Goal: Find specific page/section: Find specific page/section

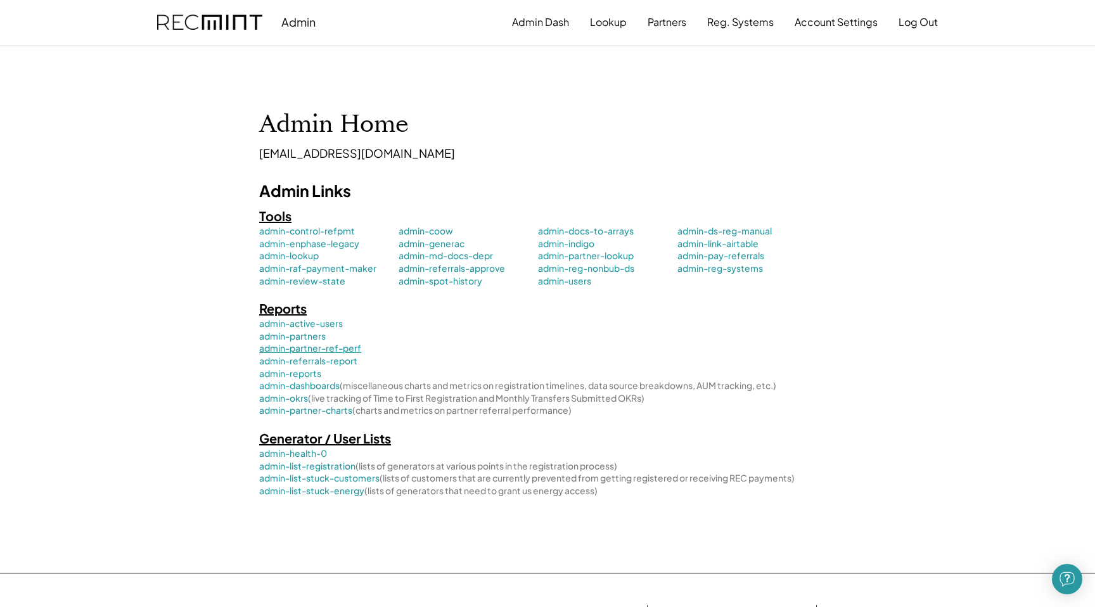
click at [302, 351] on link "admin-partner-ref-perf" at bounding box center [328, 348] width 139 height 13
click at [293, 372] on link "admin-reports" at bounding box center [328, 373] width 139 height 13
click at [291, 416] on link "admin-partner-charts (charts and metrics on partner referral performance)" at bounding box center [544, 410] width 570 height 13
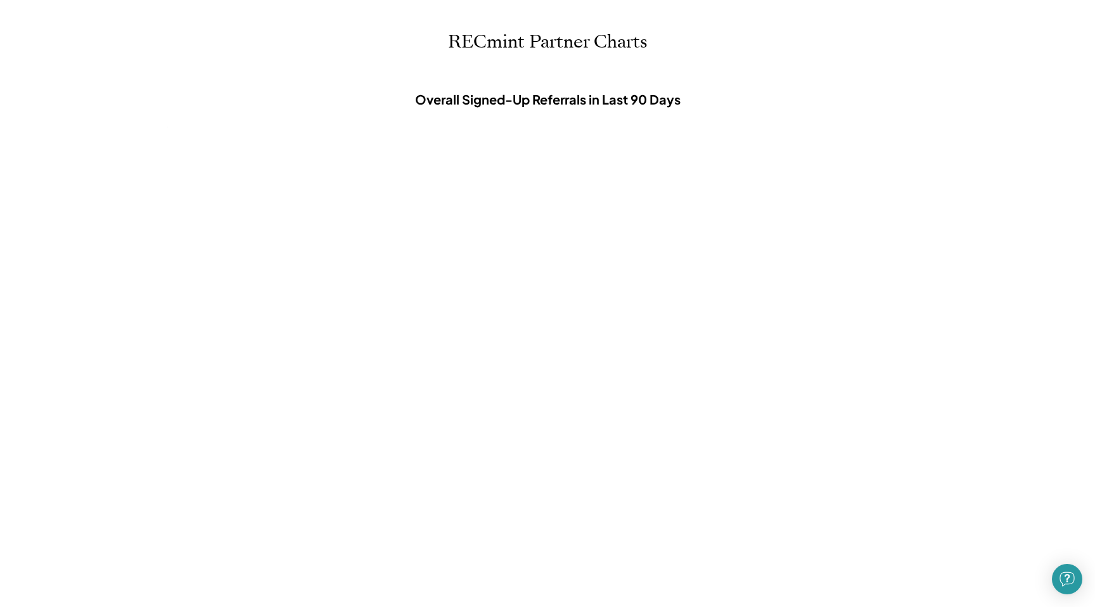
select select
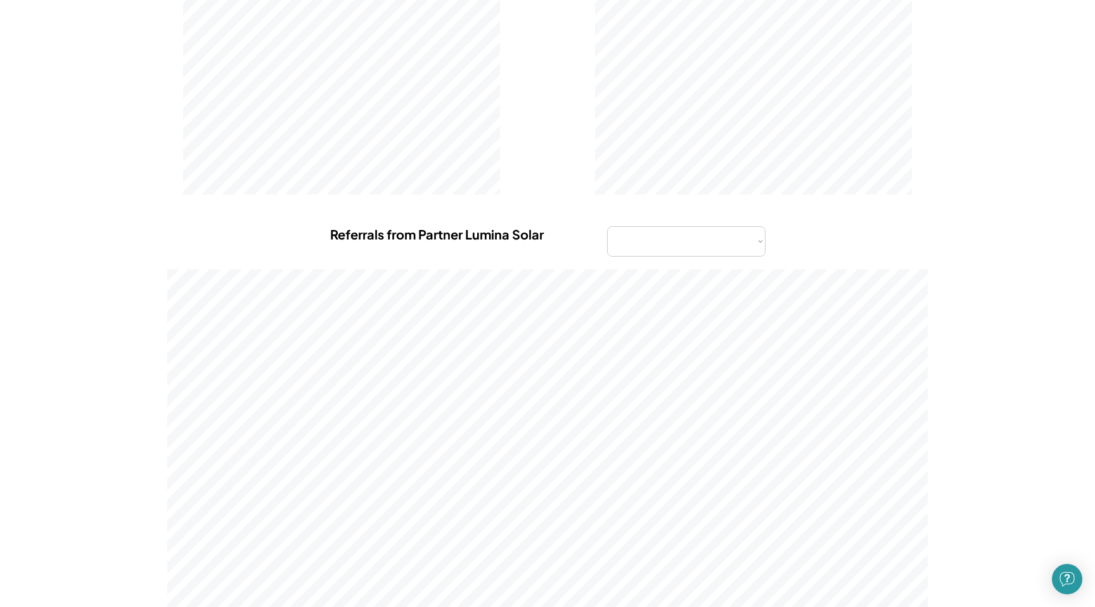
scroll to position [3244, 0]
click at [720, 165] on select at bounding box center [686, 154] width 158 height 30
click at [722, 152] on select at bounding box center [686, 154] width 158 height 30
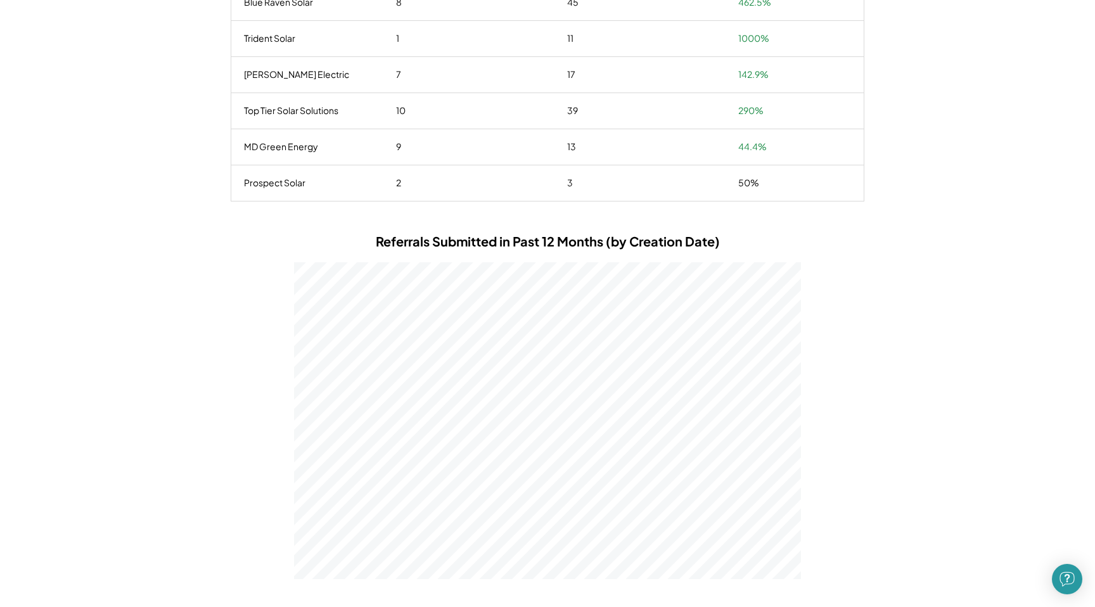
scroll to position [2425, 0]
